Goal: Task Accomplishment & Management: Use online tool/utility

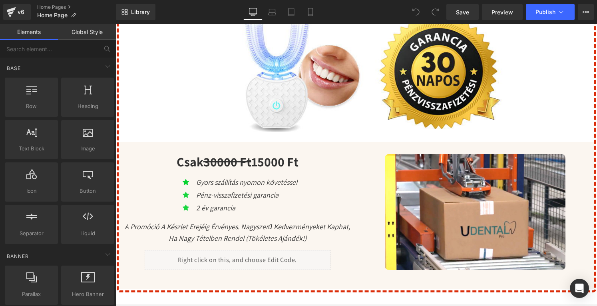
scroll to position [2637, 0]
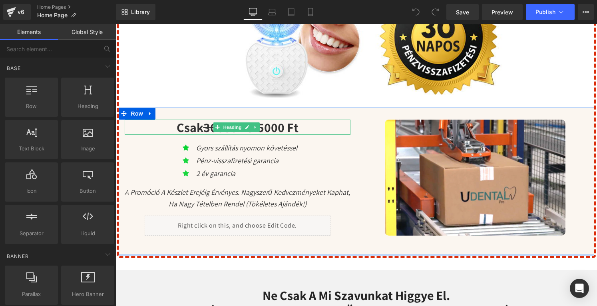
click at [263, 135] on h1 "Csak 30000 Ft 15000 Ft" at bounding box center [238, 126] width 226 height 15
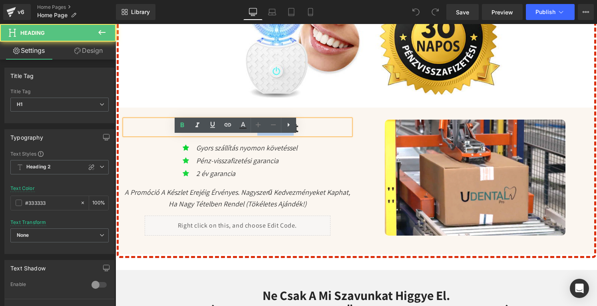
click at [263, 135] on h1 "Csak 30000 Ft 15000 Ft" at bounding box center [238, 126] width 226 height 15
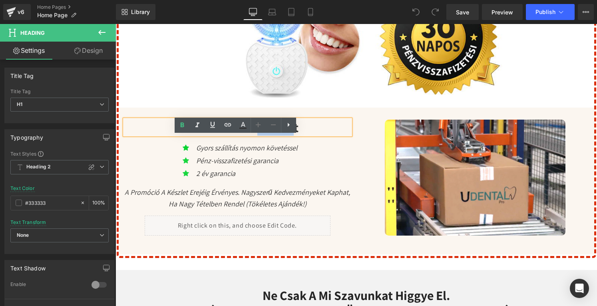
click at [263, 135] on h1 "Csak 30000 Ft 15000 Ft" at bounding box center [238, 126] width 226 height 15
drag, startPoint x: 256, startPoint y: 143, endPoint x: 287, endPoint y: 143, distance: 30.8
click at [287, 135] on h1 "Csak 30000 Ft 15000 Ft" at bounding box center [238, 126] width 226 height 15
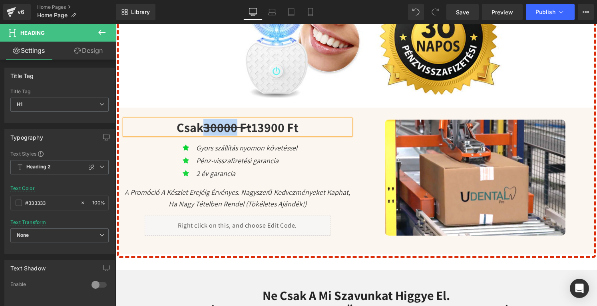
drag, startPoint x: 233, startPoint y: 141, endPoint x: 201, endPoint y: 139, distance: 32.0
click at [203, 135] on strike "30000 Ft" at bounding box center [227, 127] width 48 height 17
click at [547, 13] on span "Publish" at bounding box center [545, 12] width 20 height 6
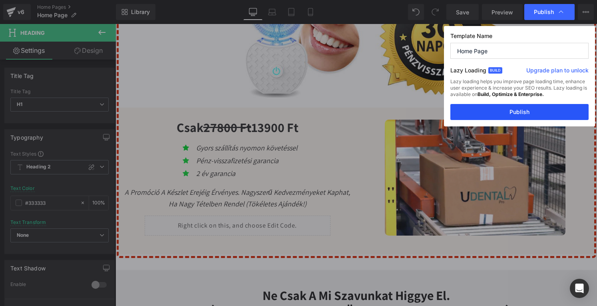
click at [532, 110] on button "Publish" at bounding box center [519, 112] width 138 height 16
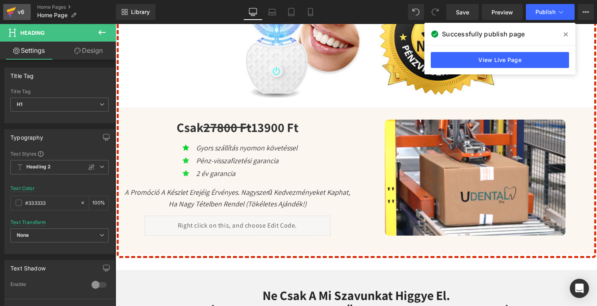
click at [16, 14] on icon at bounding box center [11, 12] width 10 height 20
